Goal: Complete application form: Complete application form

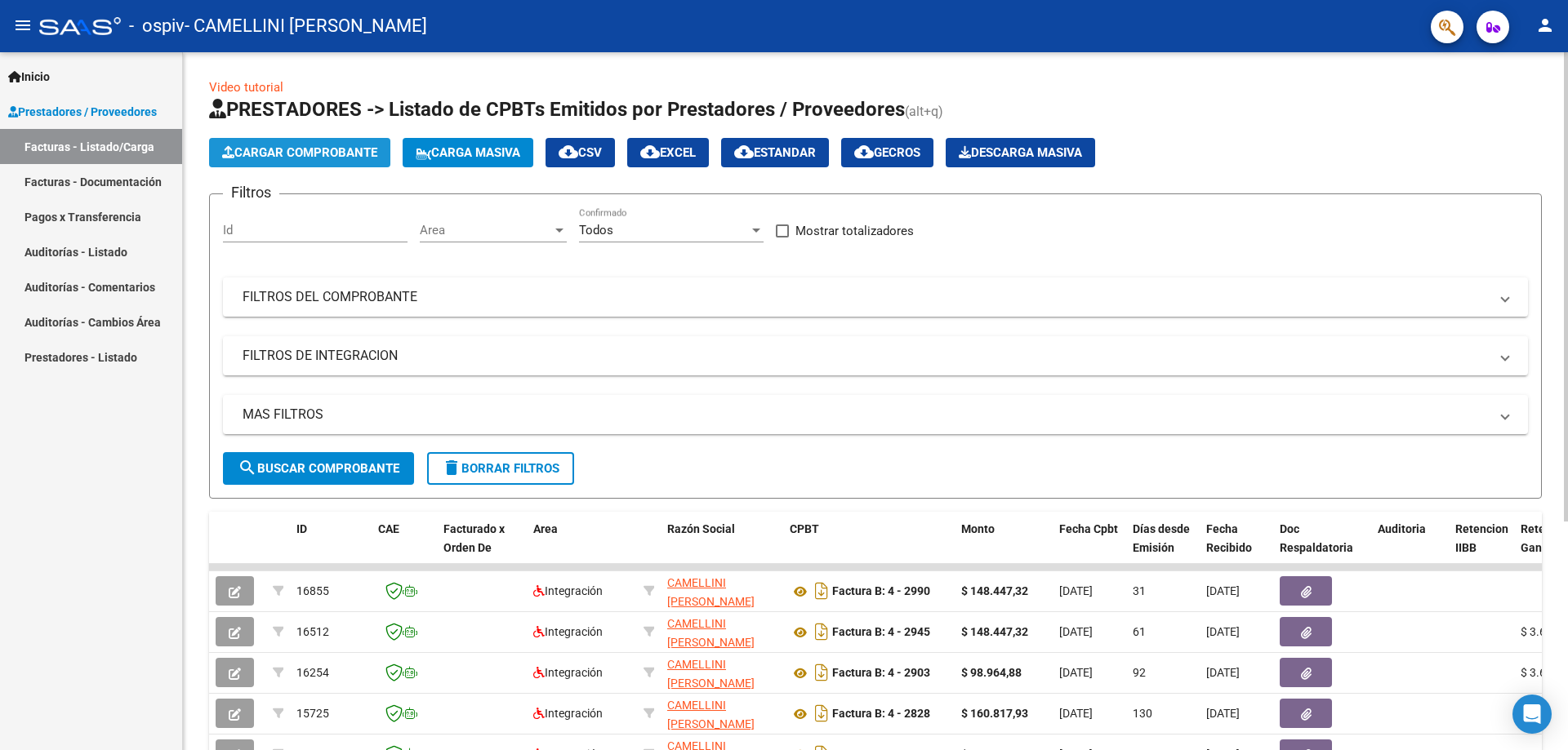
click at [287, 147] on span "Cargar Comprobante" at bounding box center [300, 153] width 155 height 15
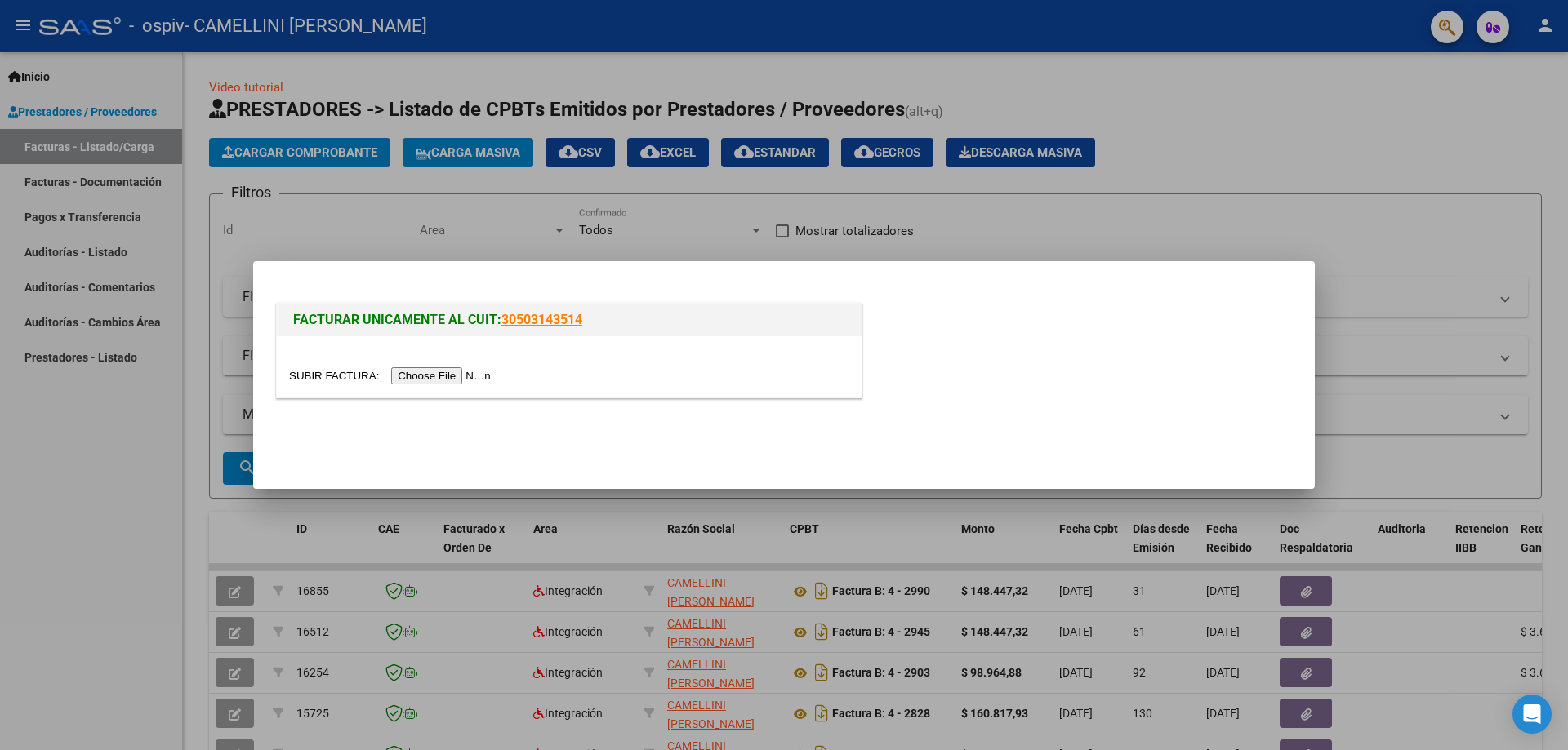
click at [441, 378] on input "file" at bounding box center [392, 376] width 207 height 17
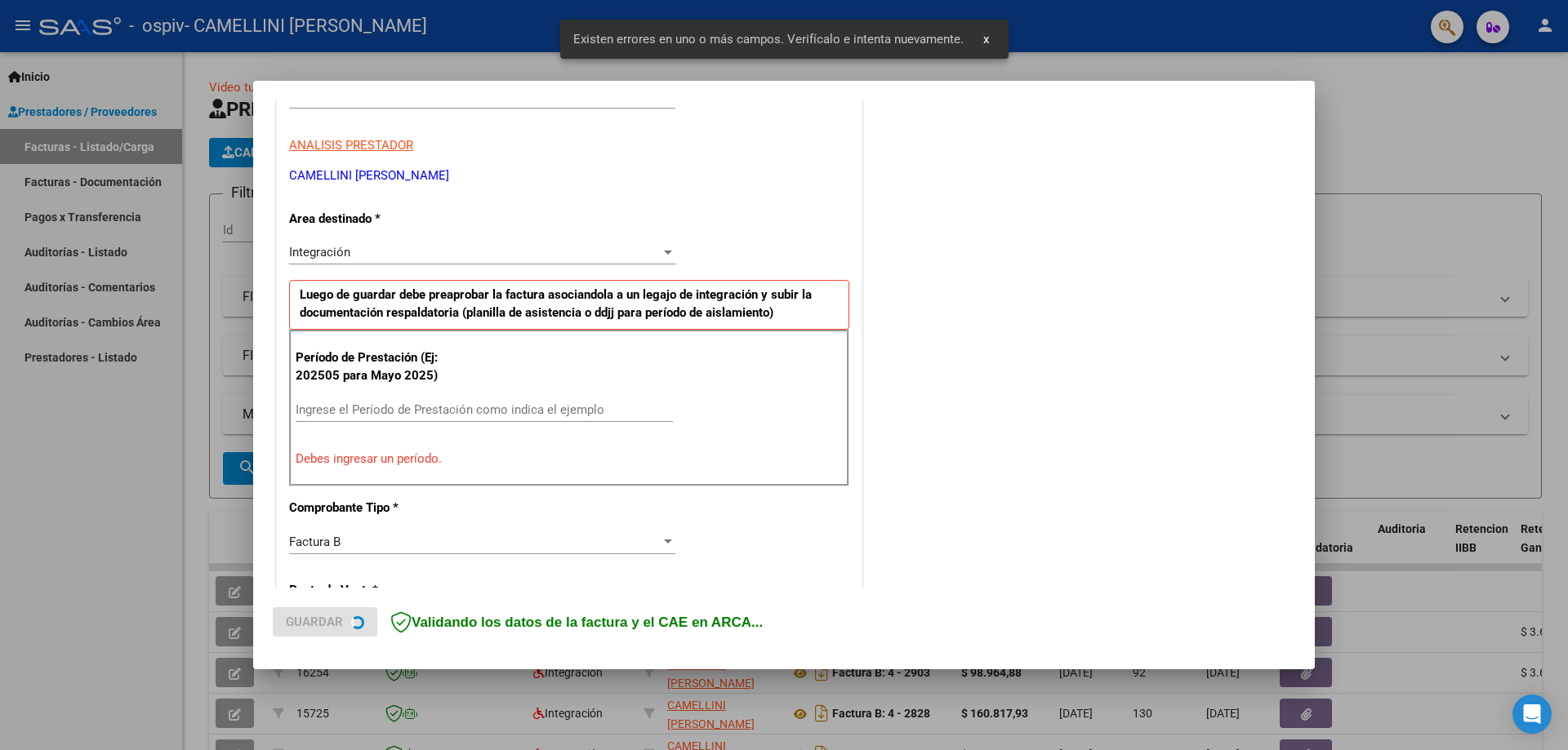
scroll to position [294, 0]
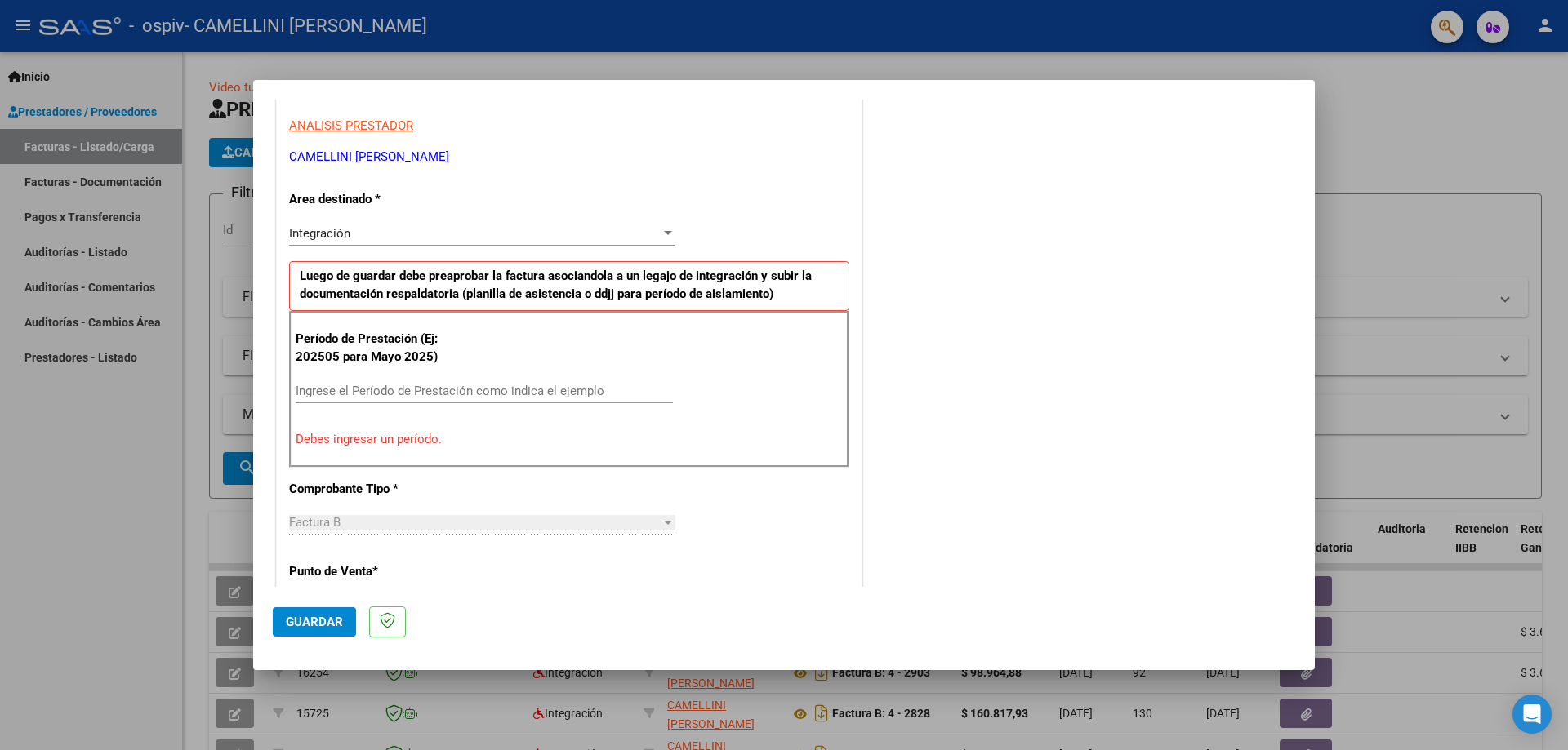
click at [377, 390] on input "Ingrese el Período de Prestación como indica el ejemplo" at bounding box center [484, 391] width 377 height 15
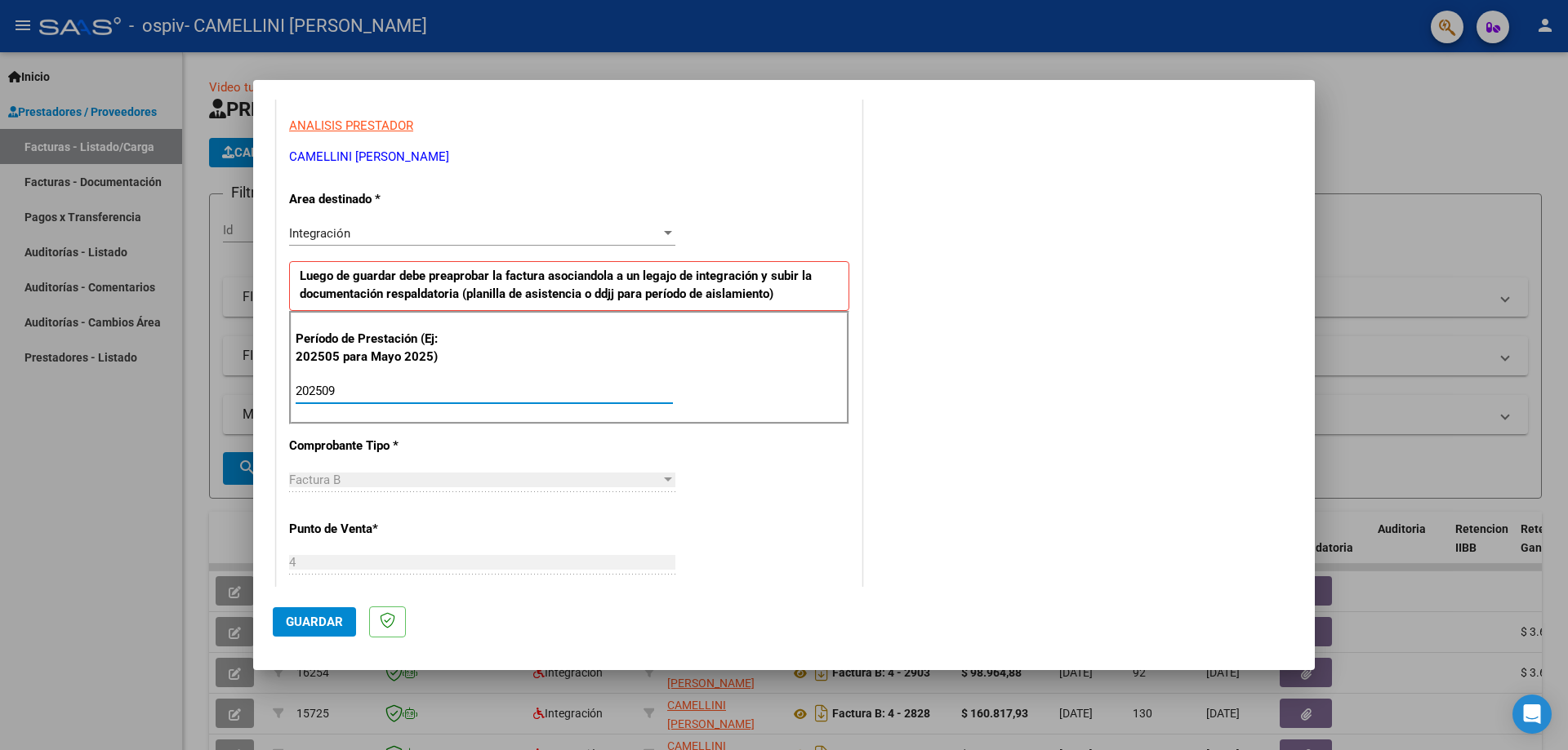
type input "202509"
click at [433, 235] on div "Integración" at bounding box center [475, 234] width 372 height 15
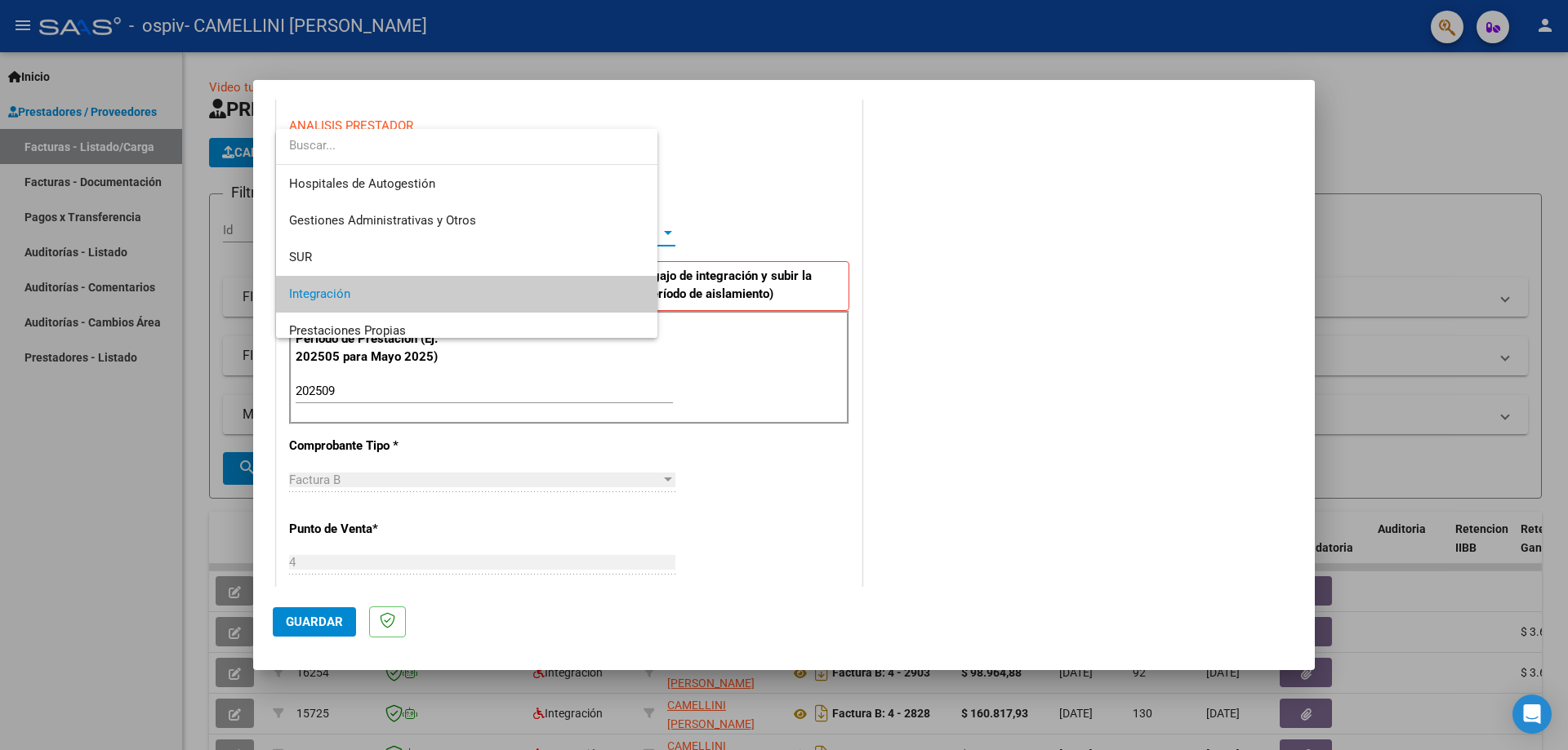
scroll to position [61, 0]
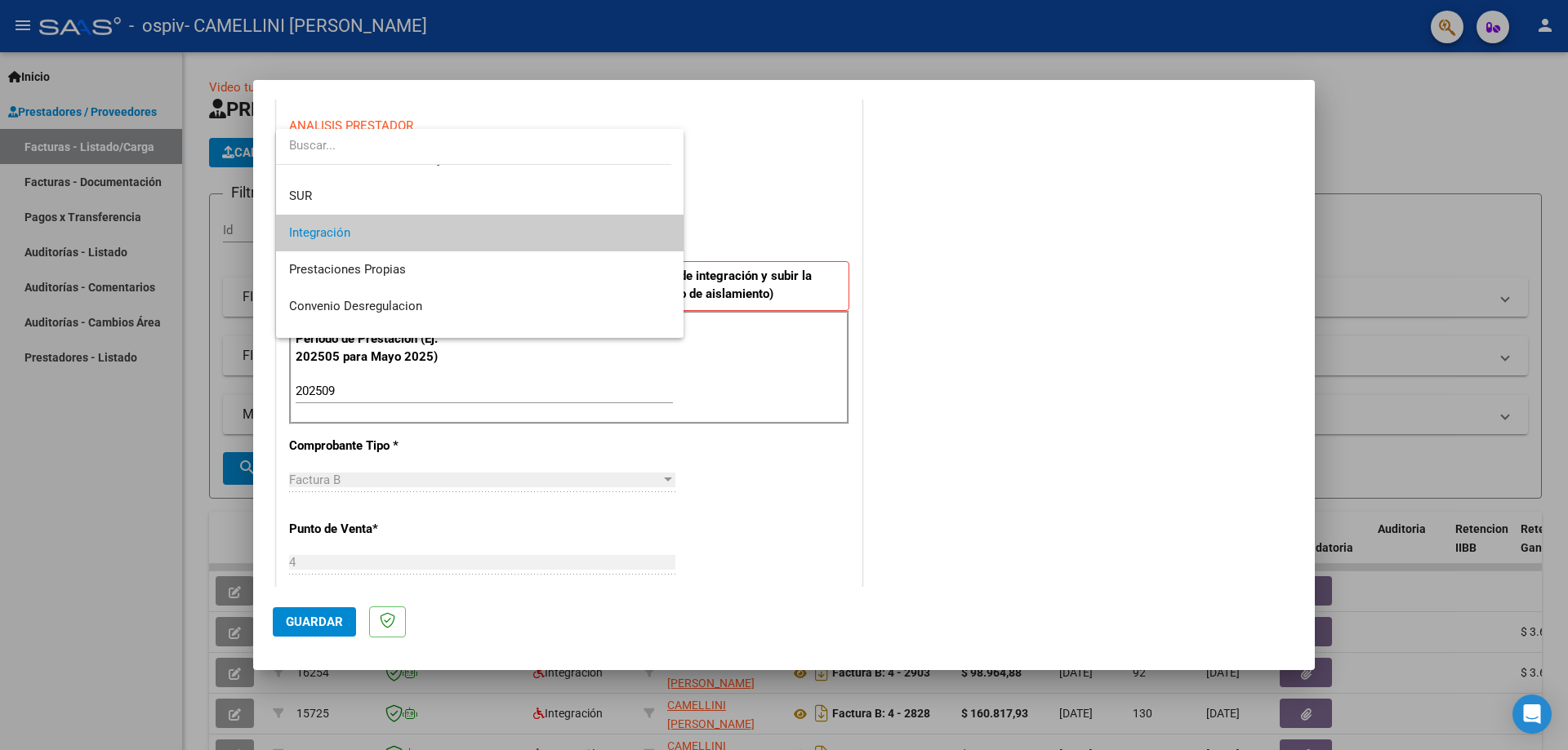
click at [433, 235] on span "Integración" at bounding box center [480, 233] width 382 height 36
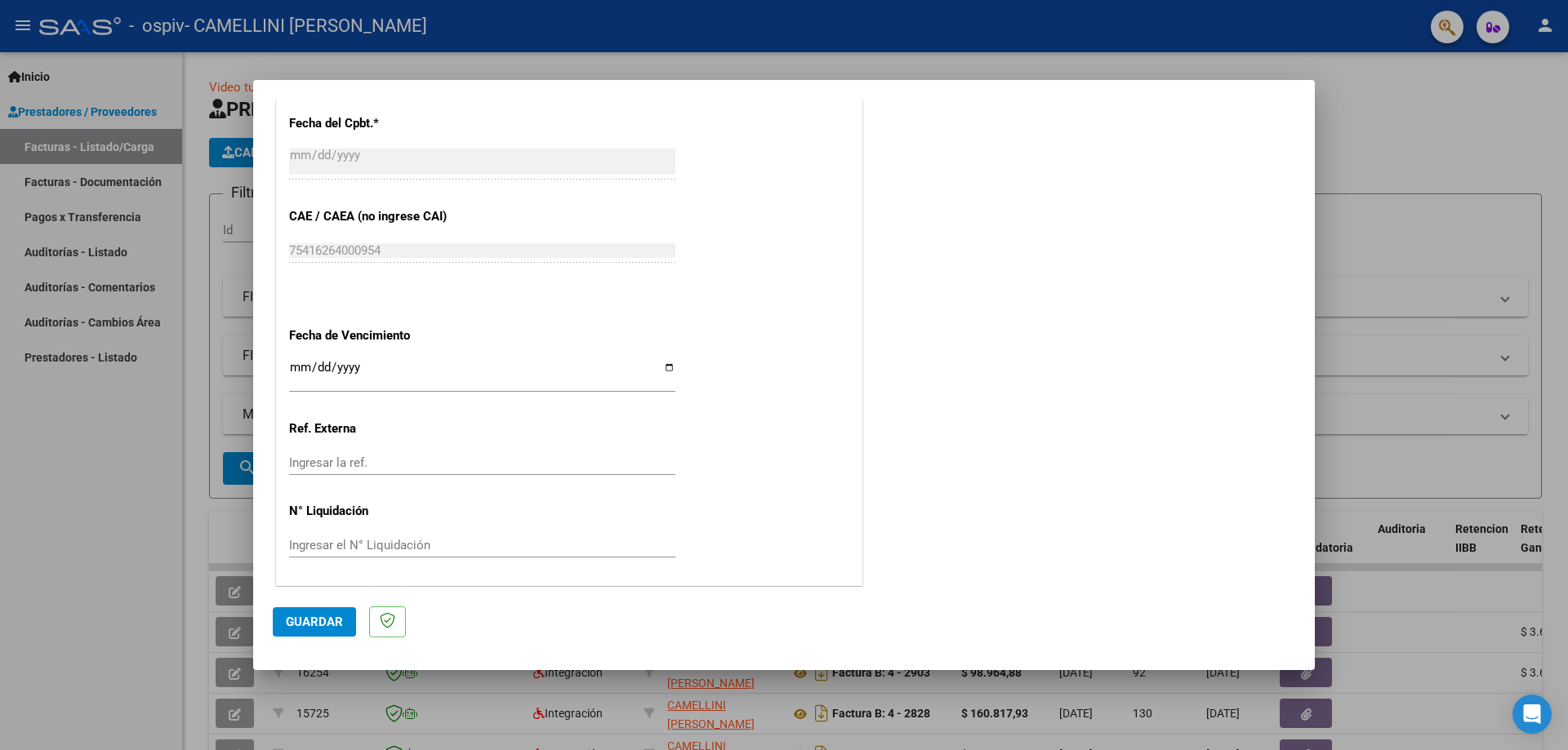
scroll to position [949, 0]
click at [306, 626] on span "Guardar" at bounding box center [314, 623] width 57 height 15
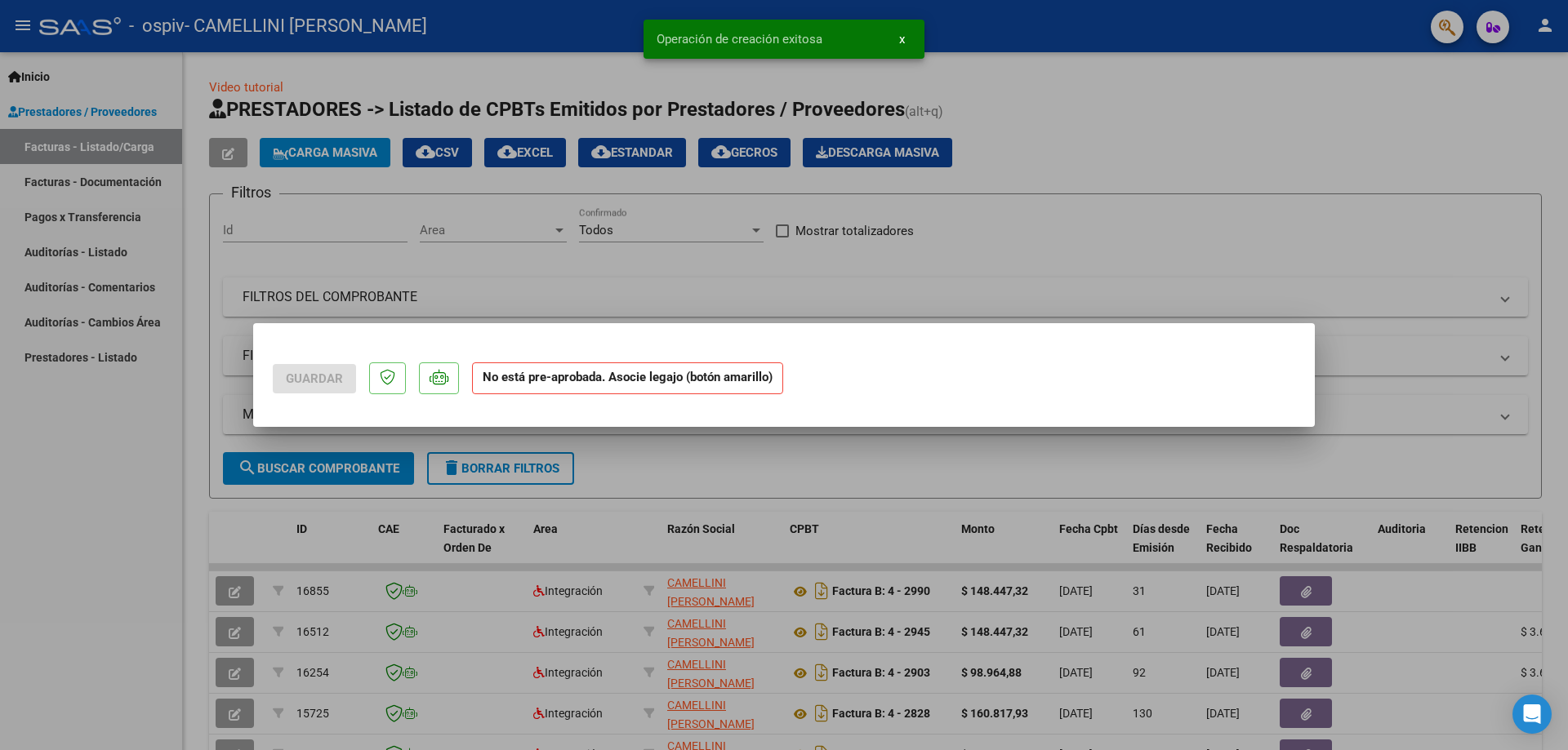
scroll to position [0, 0]
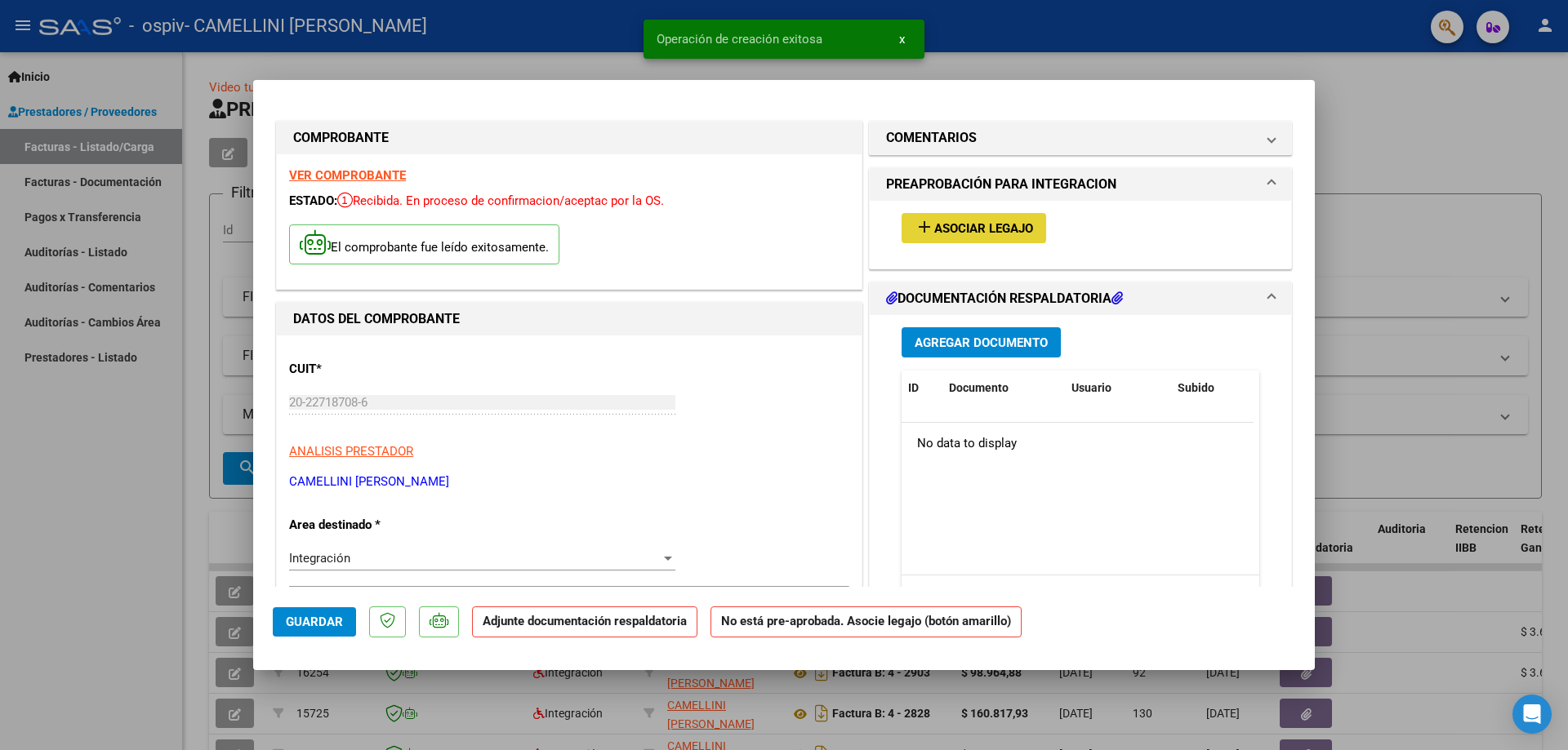
click at [978, 228] on span "Asociar Legajo" at bounding box center [983, 228] width 99 height 15
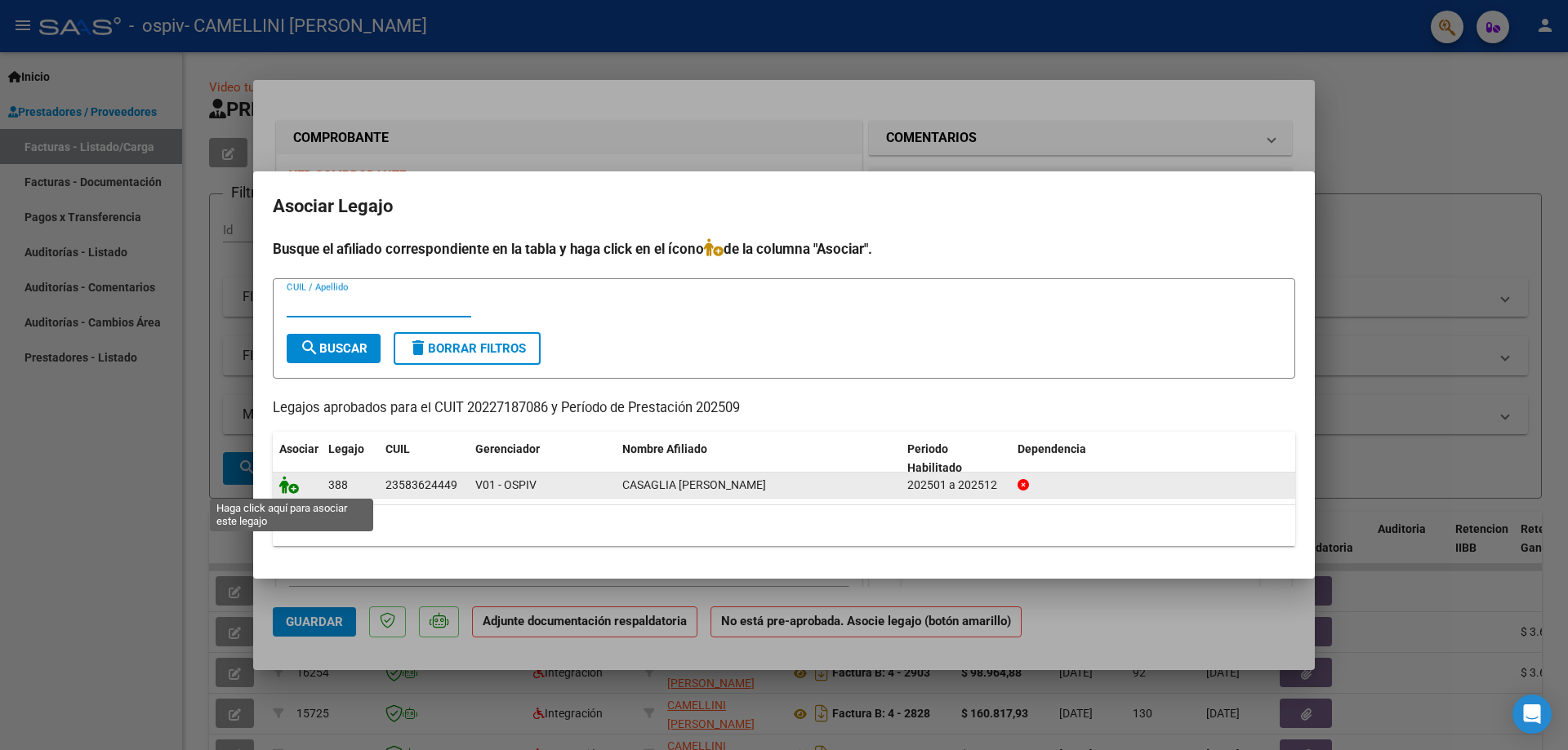
click at [291, 486] on icon at bounding box center [290, 485] width 20 height 18
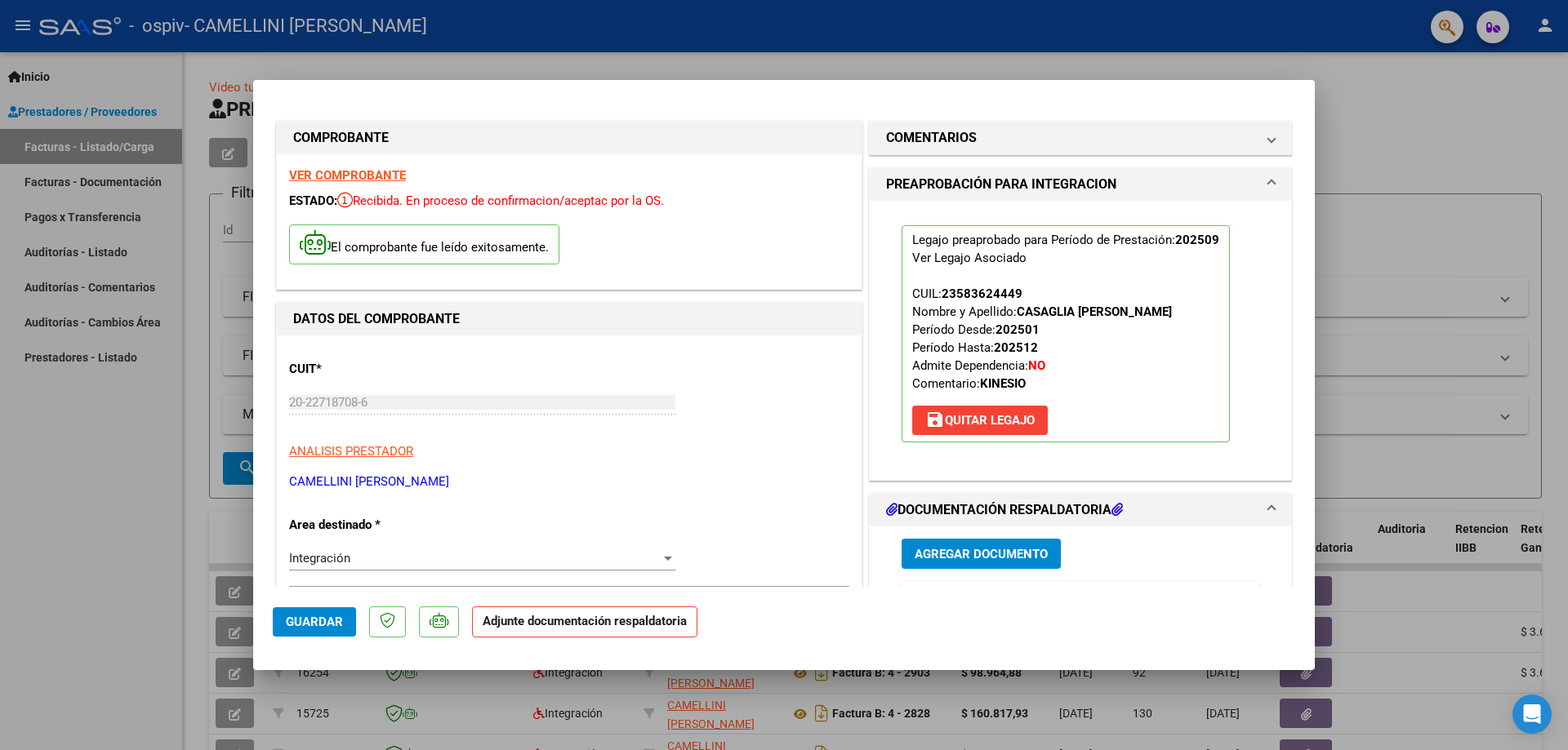
scroll to position [327, 0]
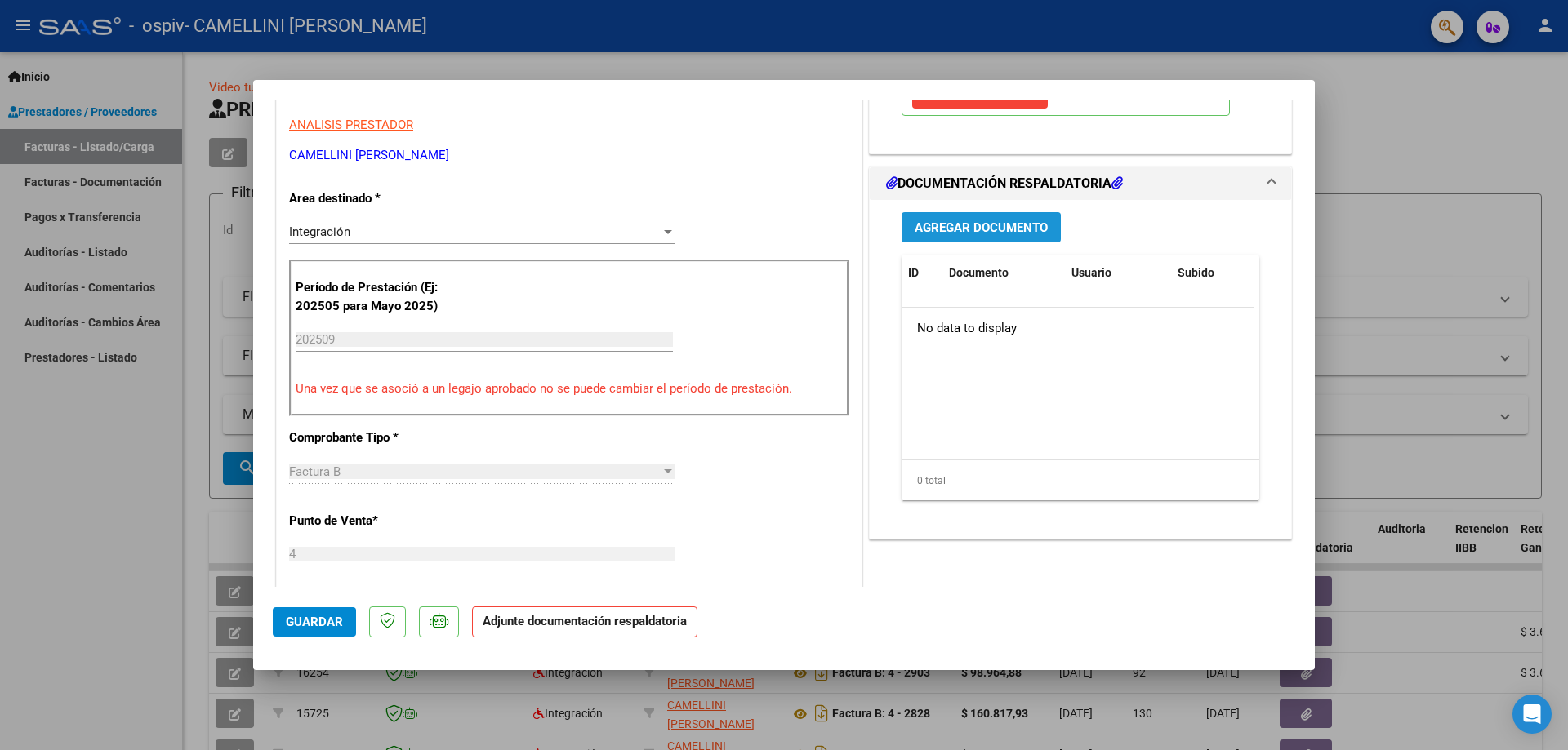
click at [984, 225] on span "Agregar Documento" at bounding box center [982, 228] width 133 height 15
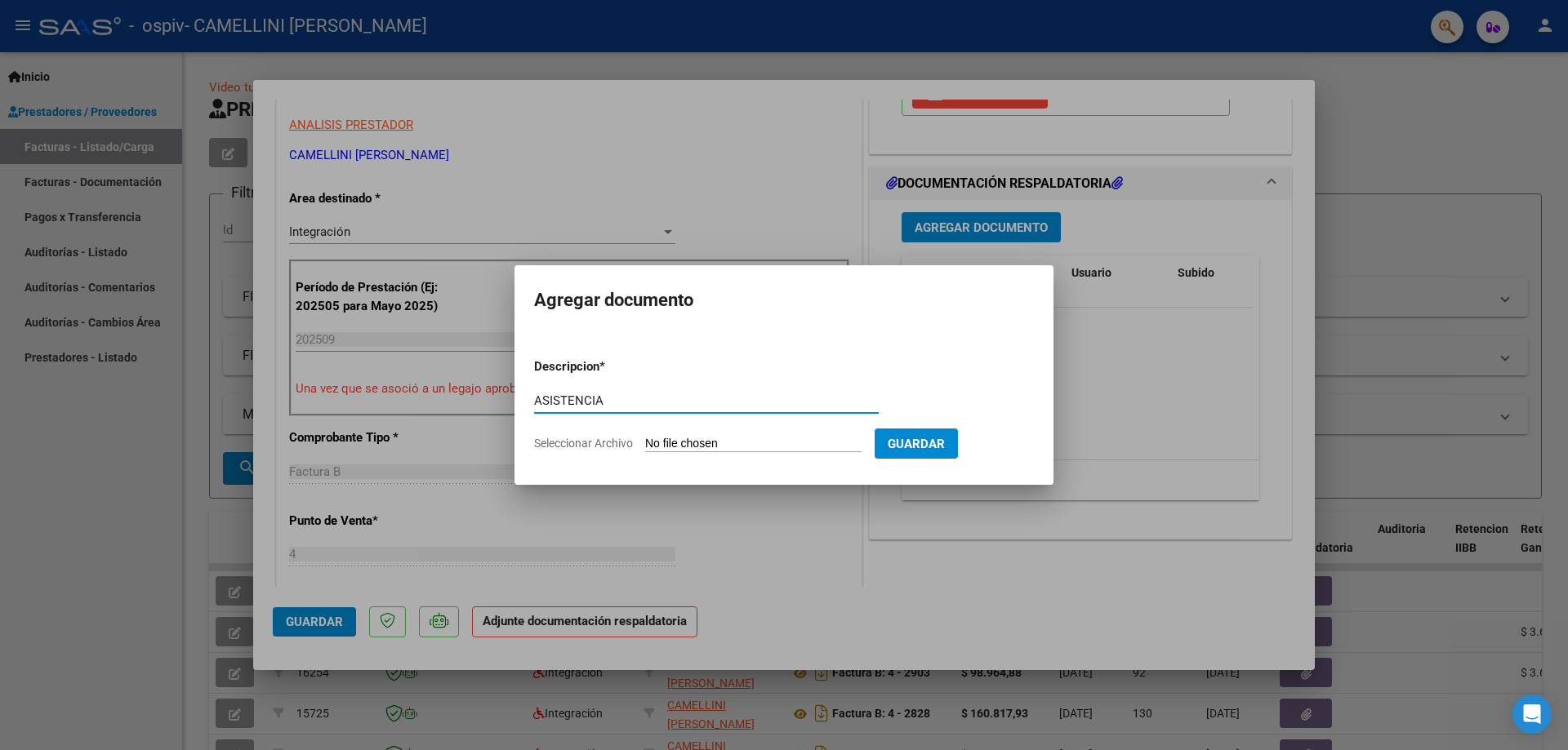
type input "ASISTENCIA"
click at [699, 441] on input "Seleccionar Archivo" at bounding box center [754, 444] width 217 height 15
type input "C:\fakepath\ASIST [DATE]- [GEOGRAPHIC_DATA] - OSPIV.pdf"
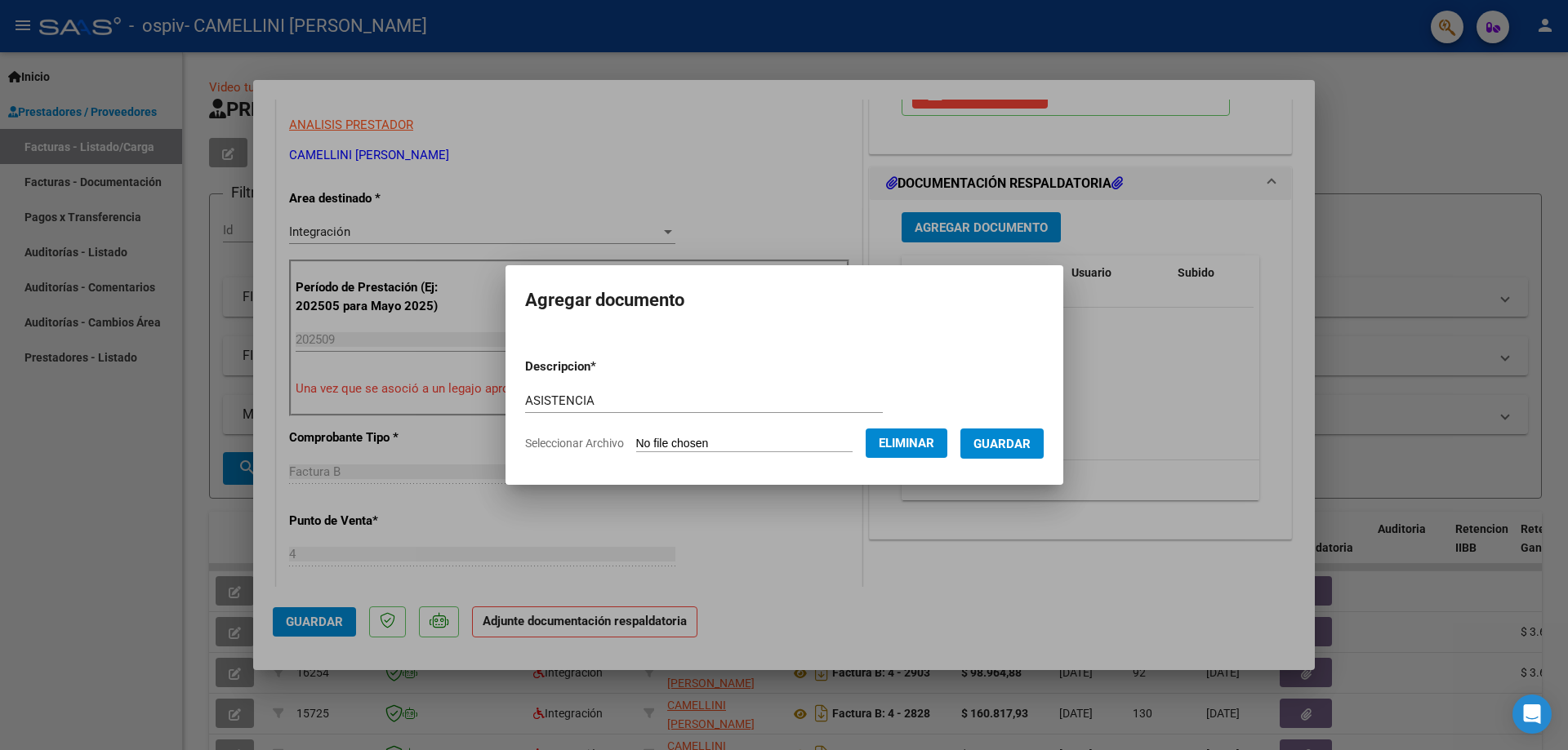
click at [1031, 446] on span "Guardar" at bounding box center [1002, 444] width 57 height 15
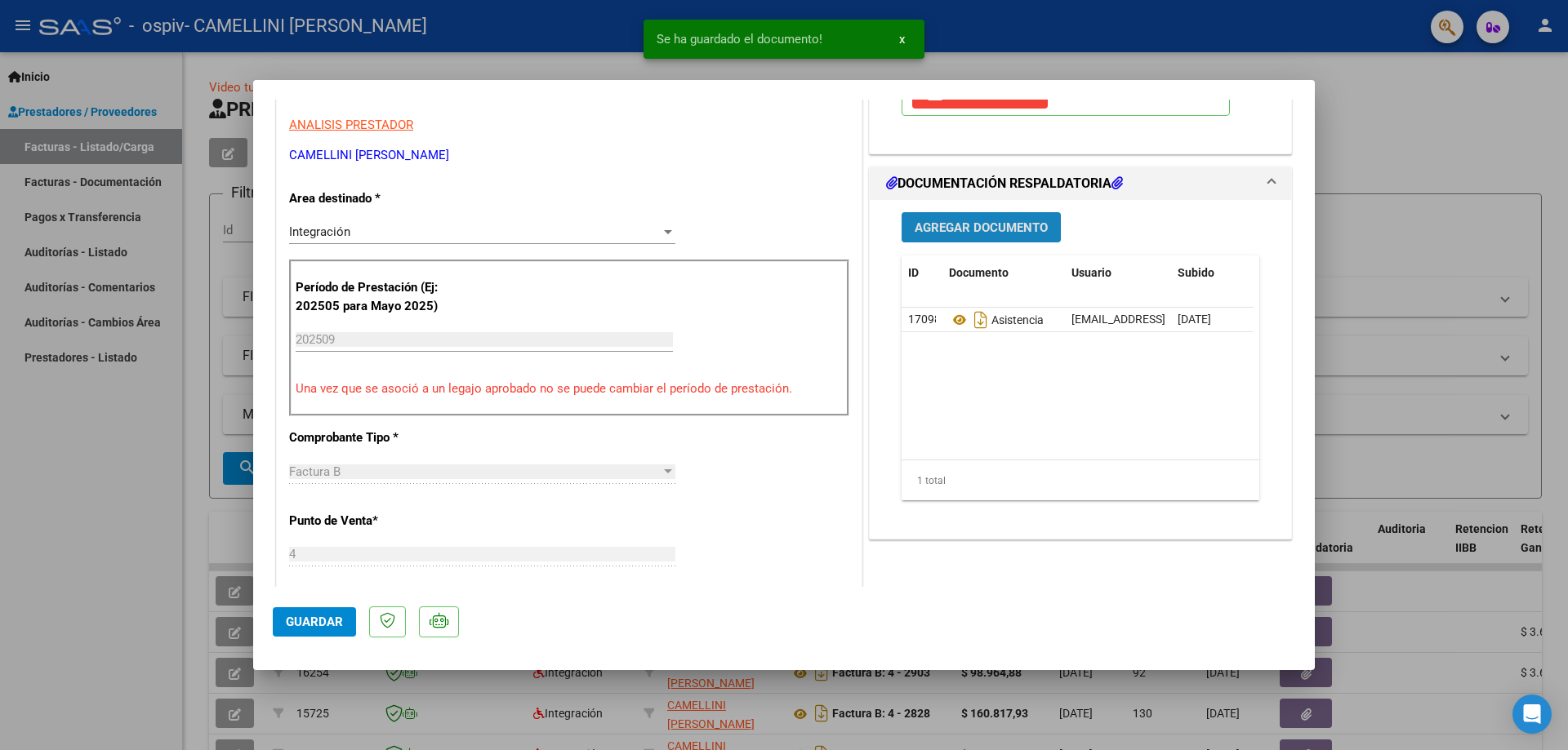
click at [973, 232] on span "Agregar Documento" at bounding box center [982, 228] width 133 height 15
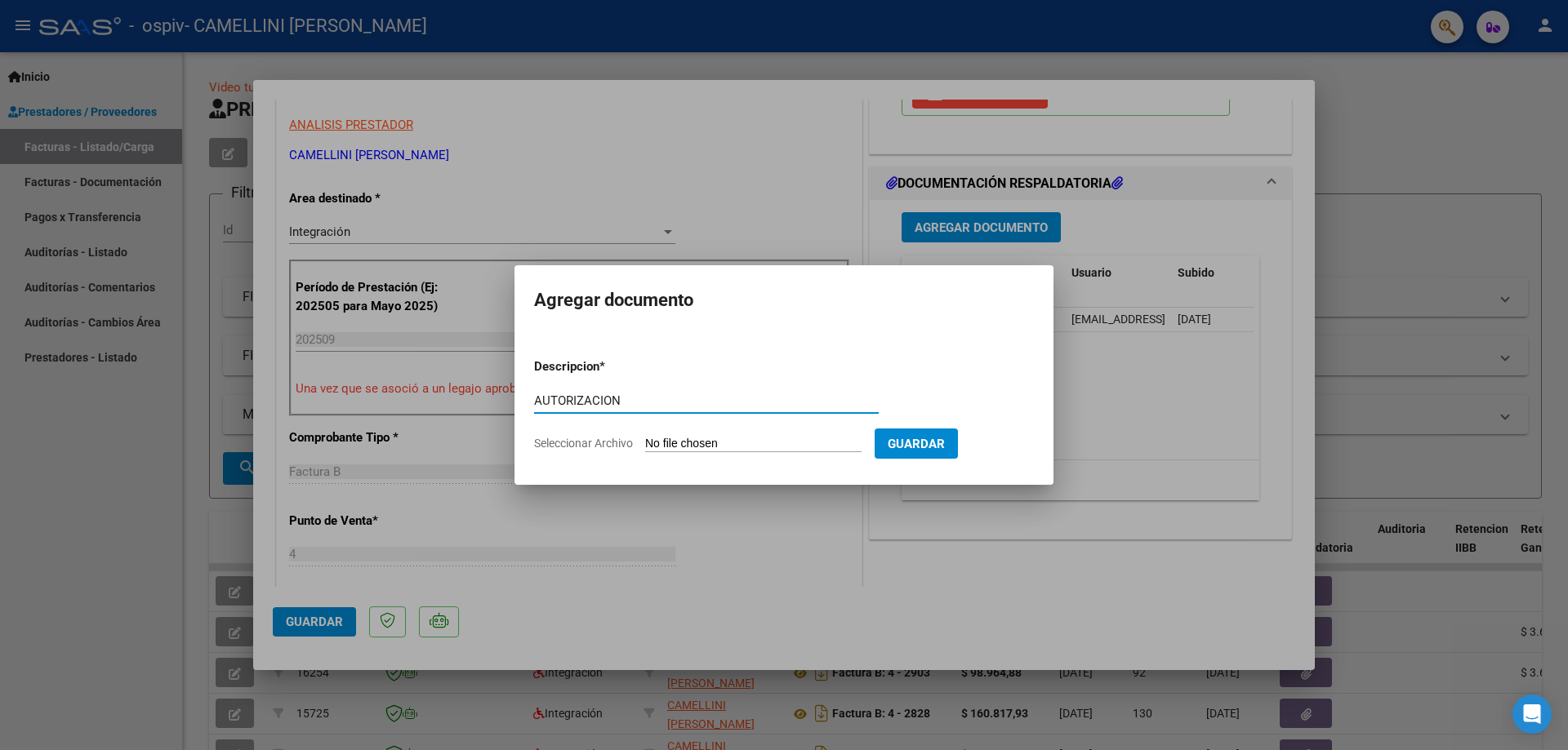
type input "AUTORIZACION"
click at [661, 444] on input "Seleccionar Archivo" at bounding box center [754, 444] width 217 height 15
type input "C:\fakepath\autorizacion CASAGLIA KINESIO 2025.pdf"
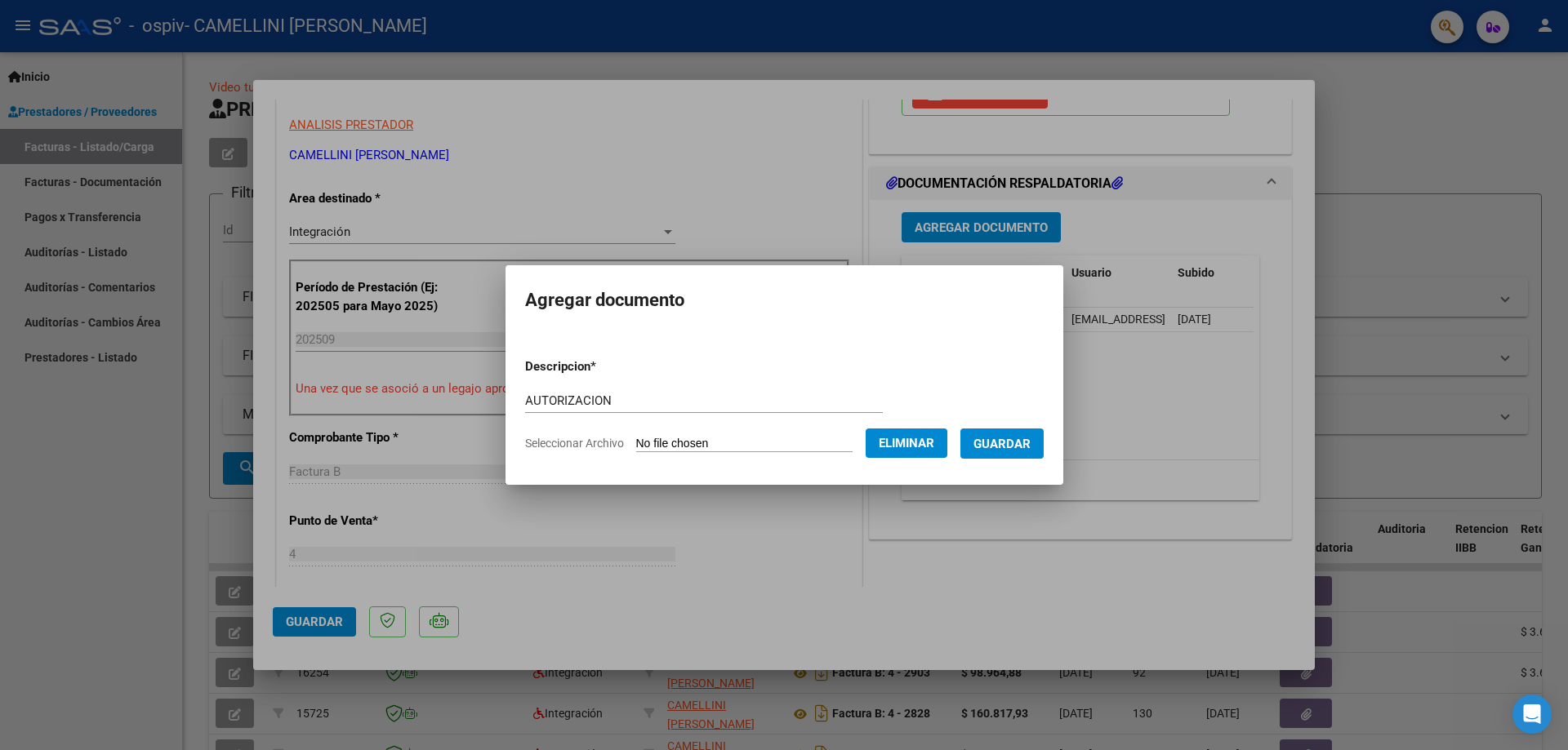
click at [1010, 444] on span "Guardar" at bounding box center [1002, 444] width 57 height 15
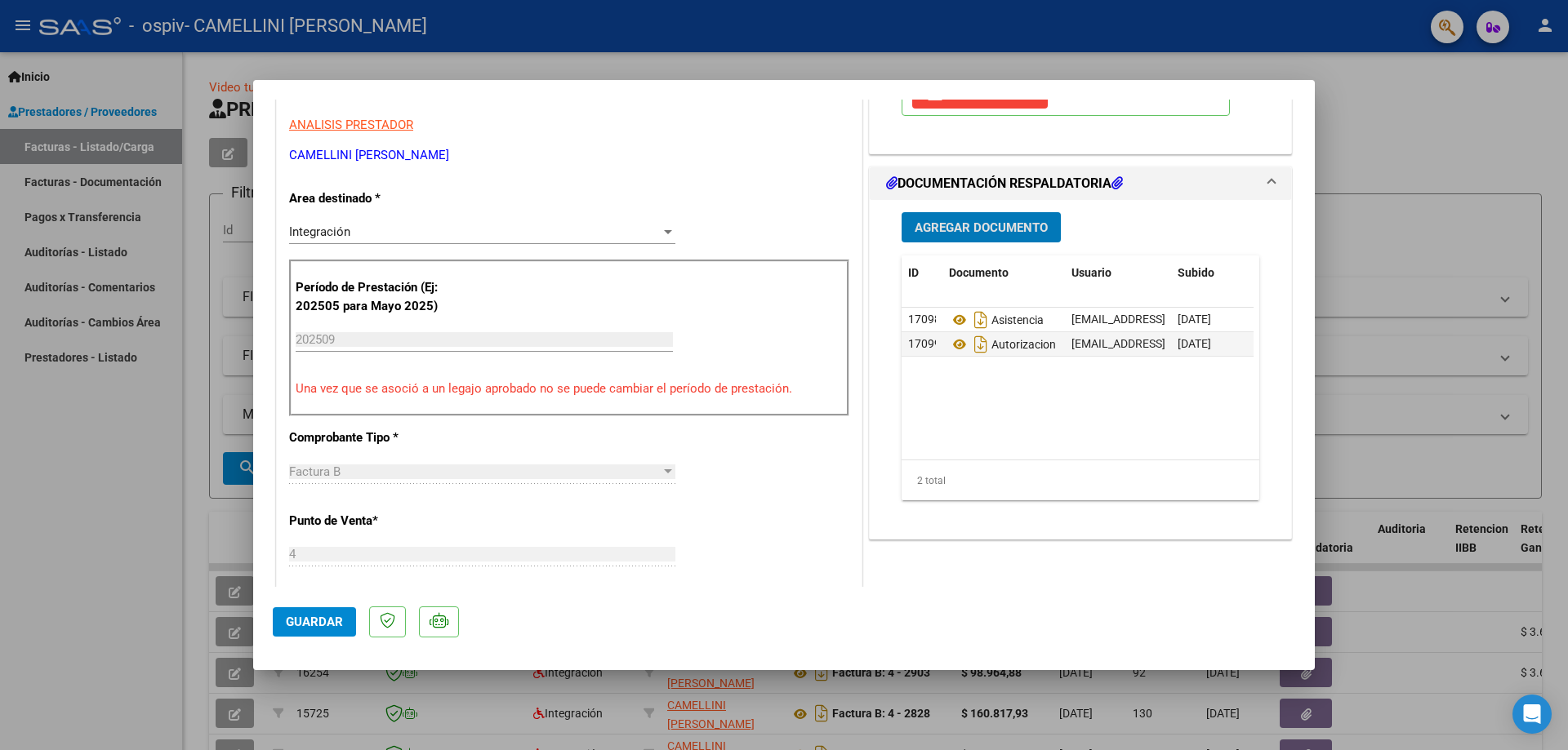
scroll to position [654, 0]
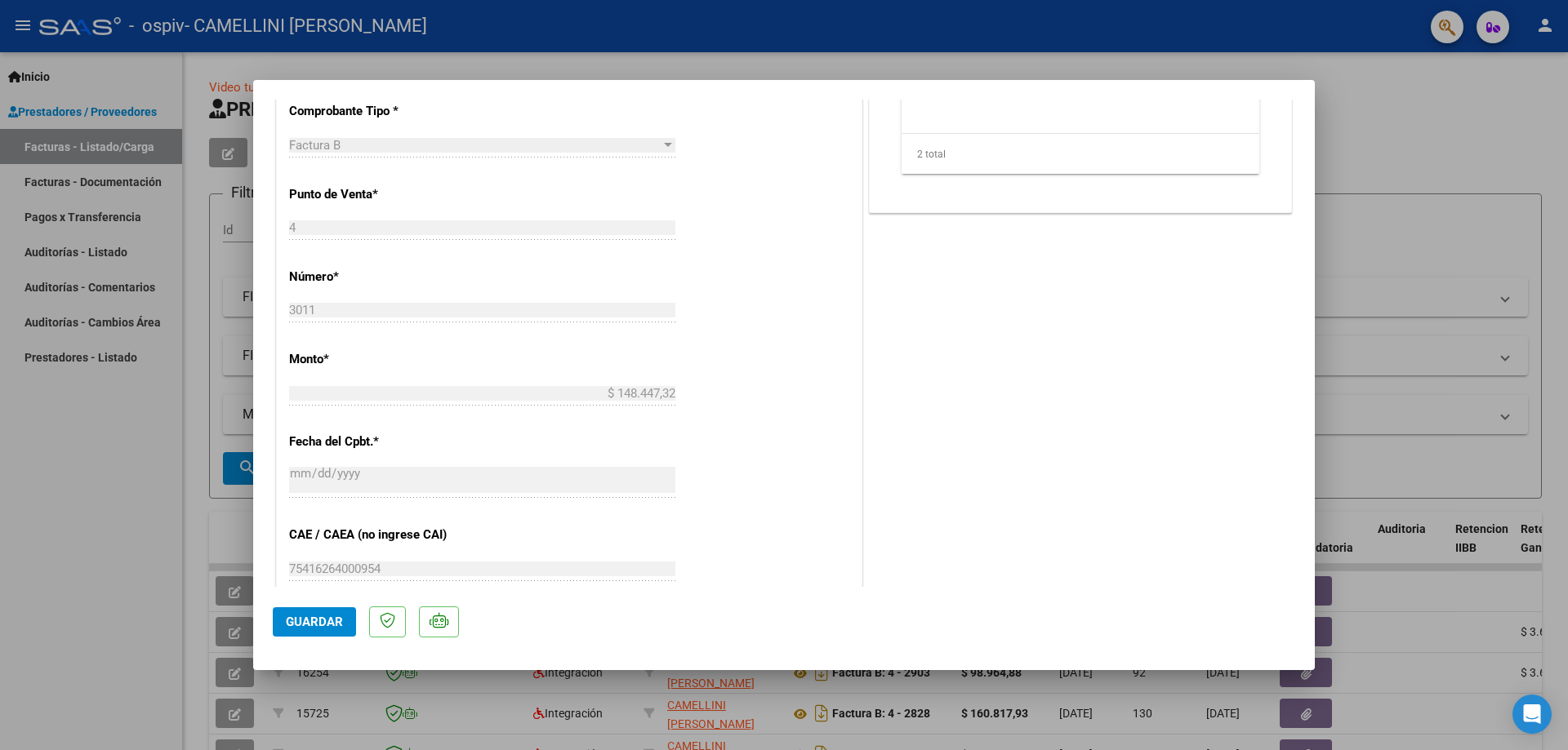
click at [330, 617] on span "Guardar" at bounding box center [314, 623] width 57 height 15
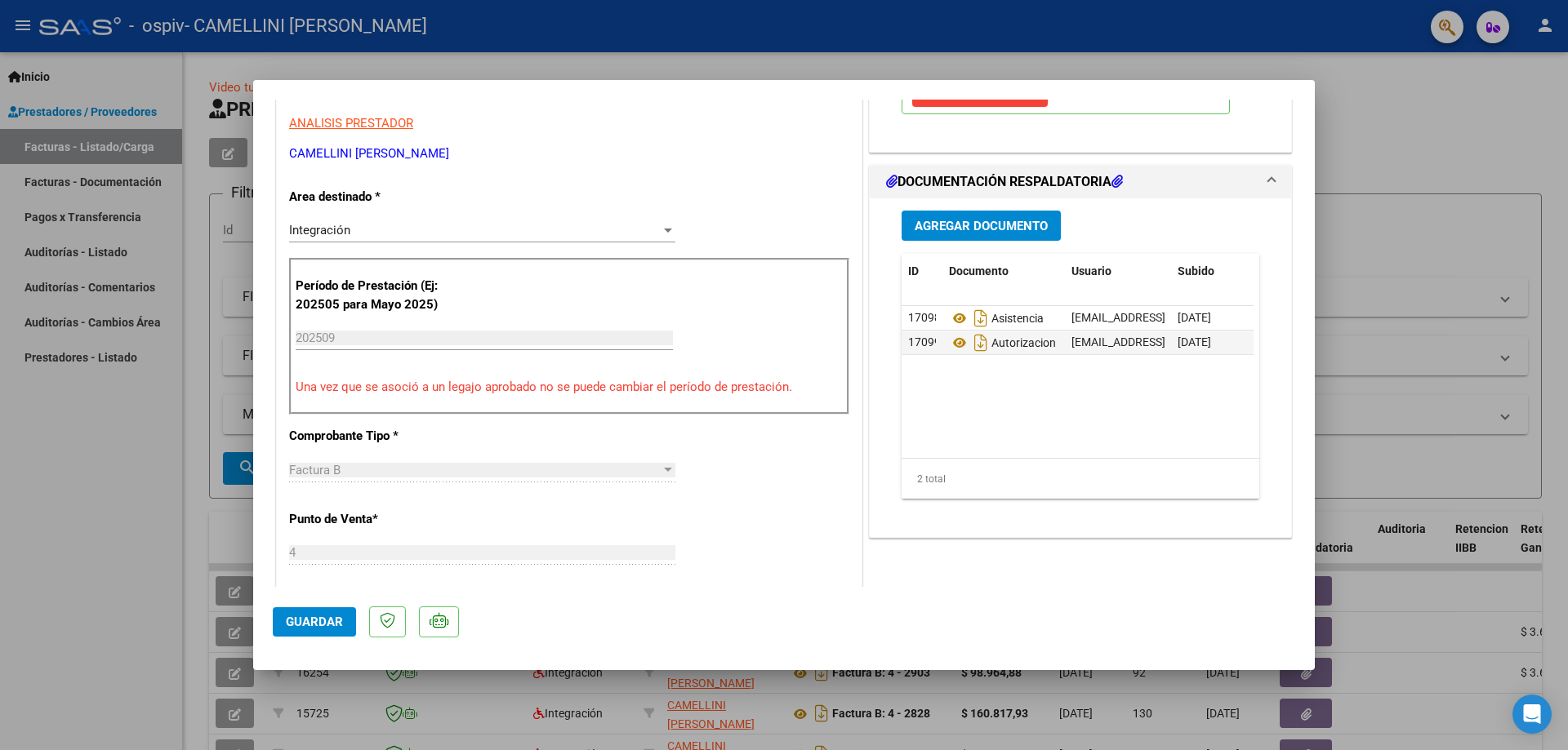
scroll to position [327, 0]
click at [291, 628] on span "Guardar" at bounding box center [314, 623] width 57 height 15
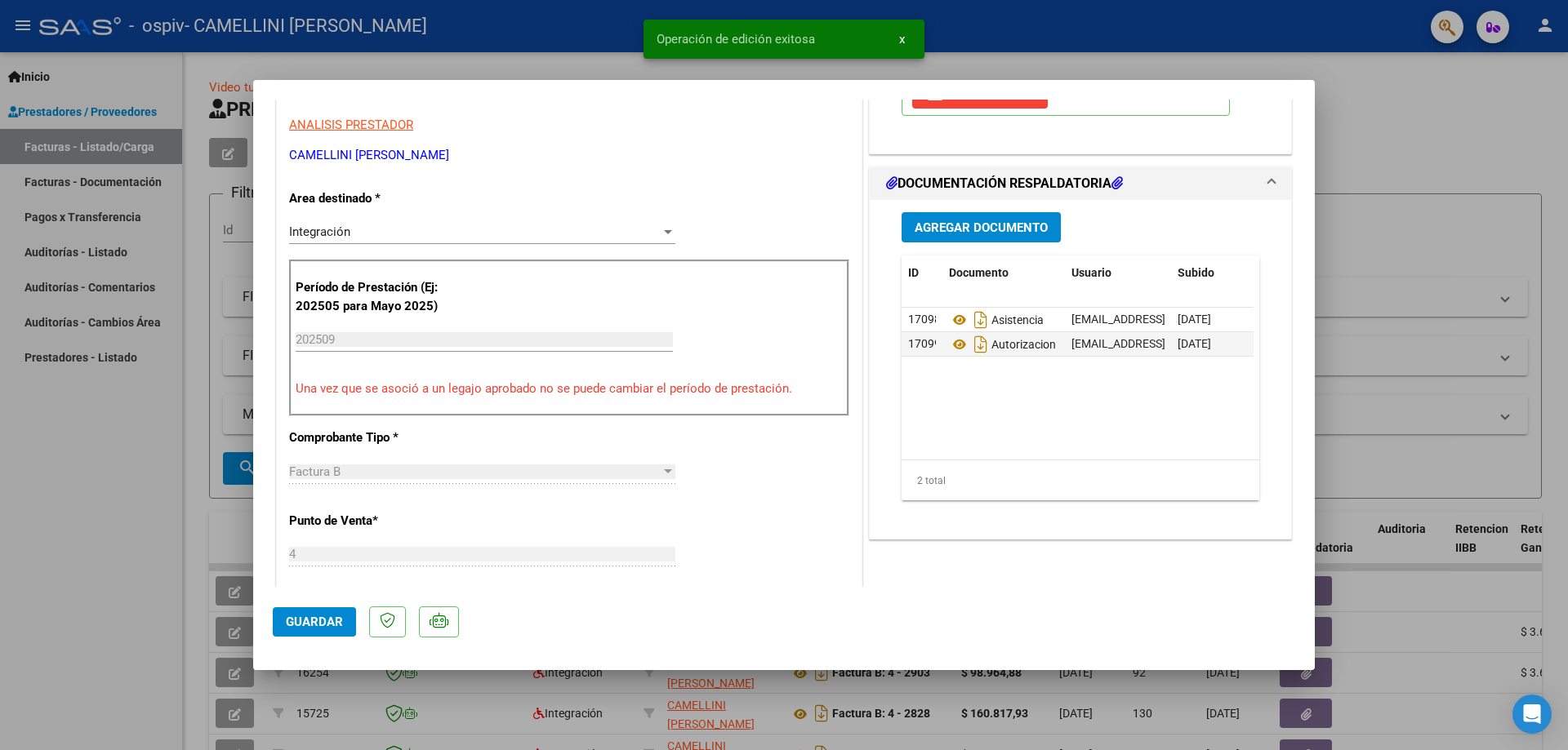
click at [901, 40] on span "x" at bounding box center [902, 39] width 5 height 15
click at [908, 59] on div at bounding box center [784, 375] width 1568 height 750
type input "$ 0,00"
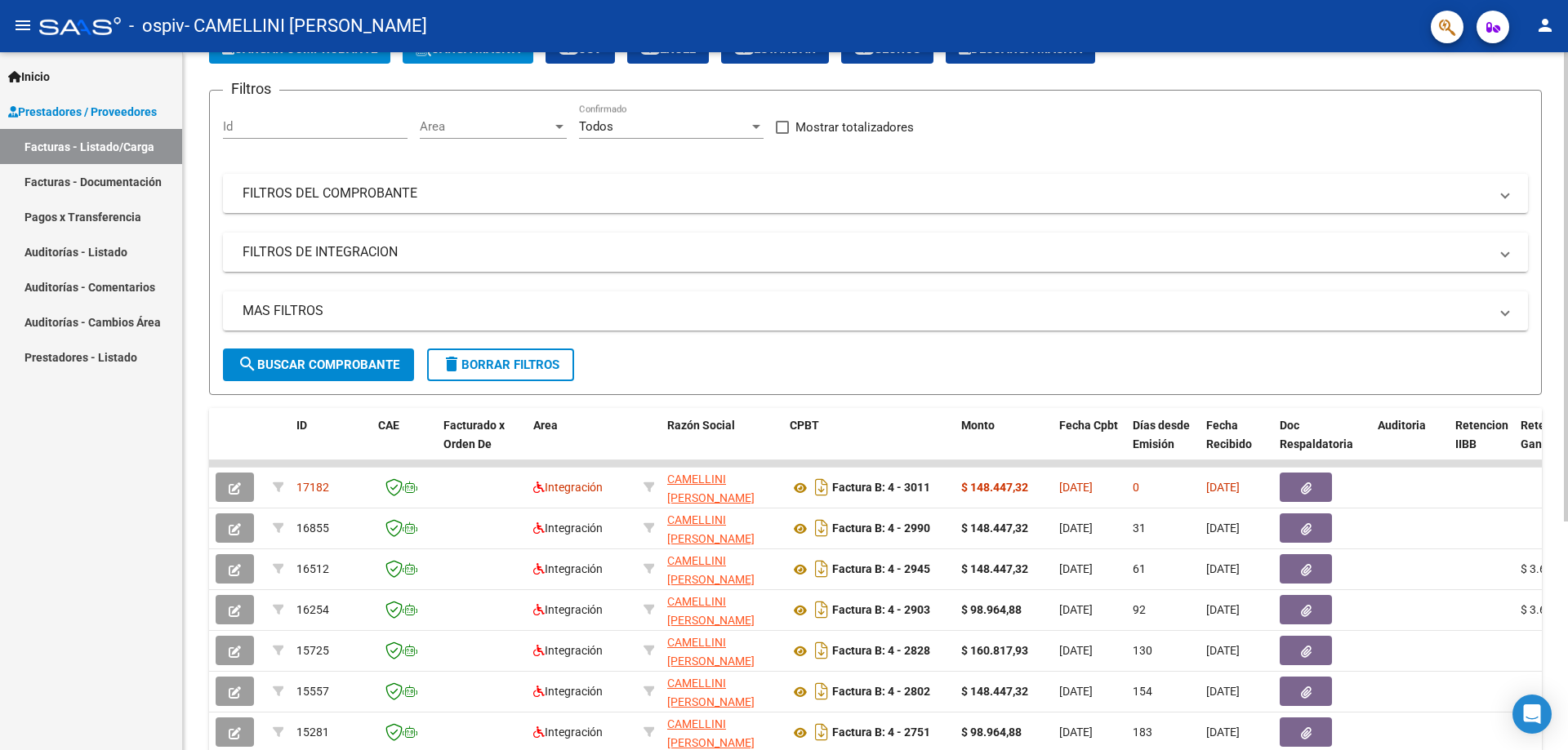
scroll to position [163, 0]
